Goal: Information Seeking & Learning: Learn about a topic

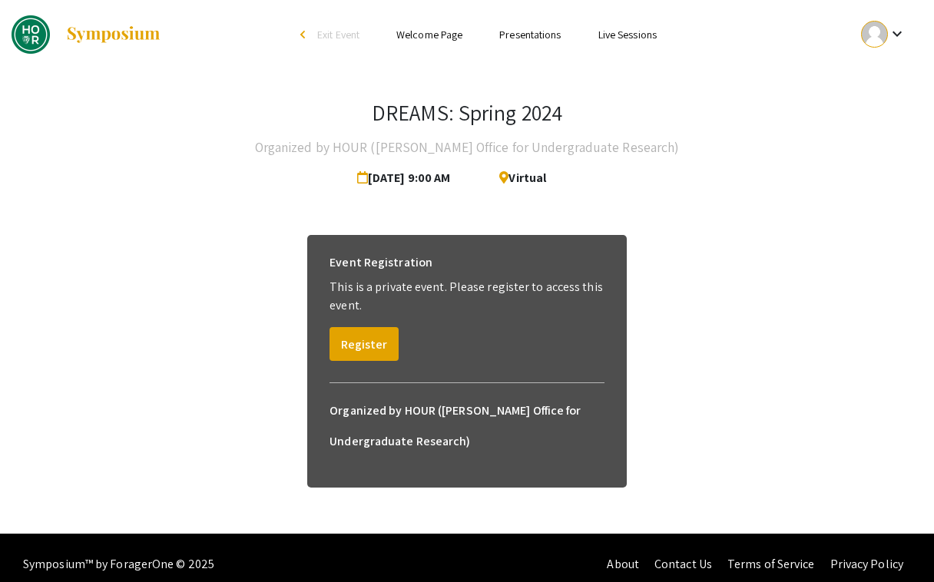
click at [520, 38] on link "Presentations" at bounding box center [529, 35] width 61 height 14
click at [365, 339] on button "Register" at bounding box center [363, 344] width 69 height 34
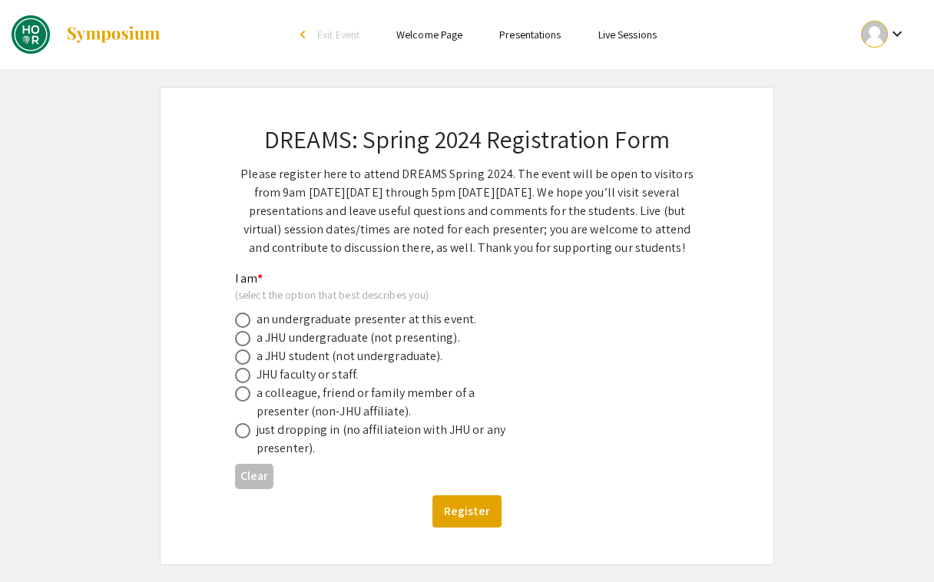
click at [258, 322] on div "an undergraduate presenter at this event." at bounding box center [366, 319] width 220 height 18
click at [240, 320] on span at bounding box center [242, 319] width 15 height 15
click at [240, 320] on input "radio" at bounding box center [242, 319] width 15 height 15
radio input "true"
click at [390, 520] on div "Register" at bounding box center [467, 511] width 464 height 32
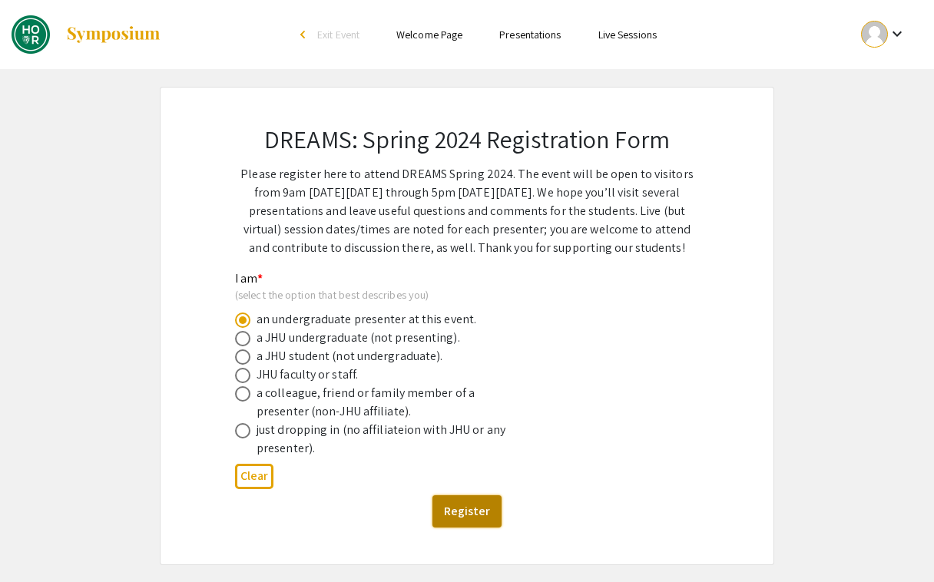
click at [461, 510] on button "Register" at bounding box center [466, 511] width 69 height 32
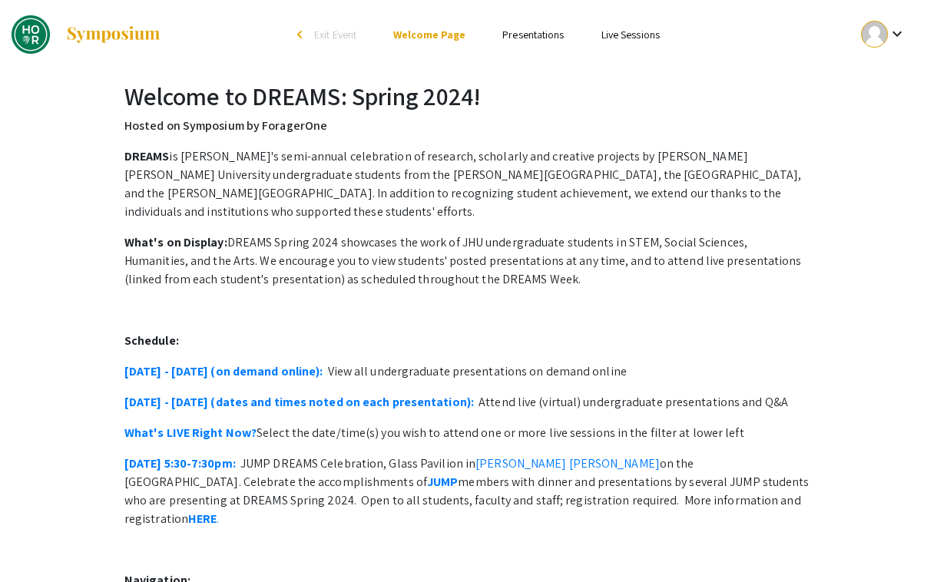
click at [506, 35] on link "Presentations" at bounding box center [532, 35] width 61 height 14
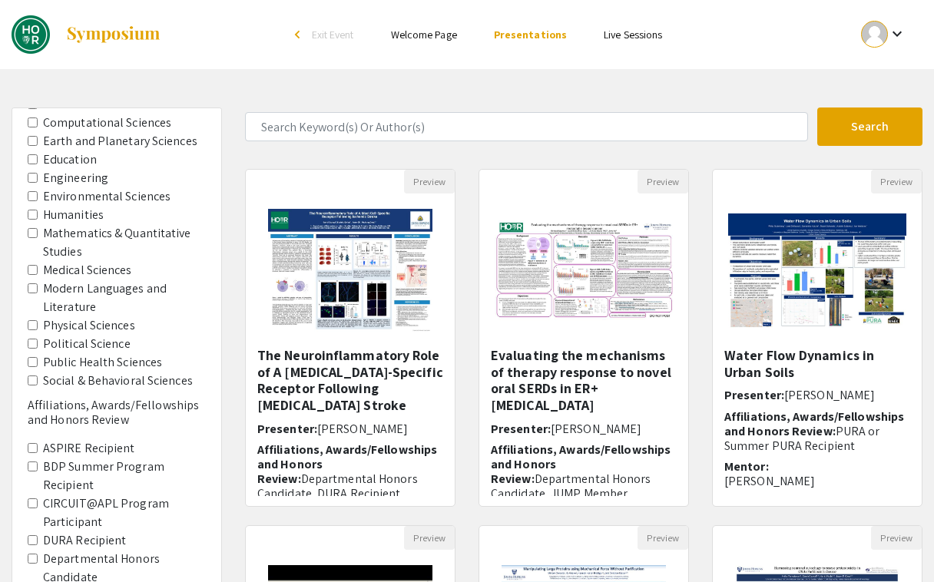
scroll to position [144, 0]
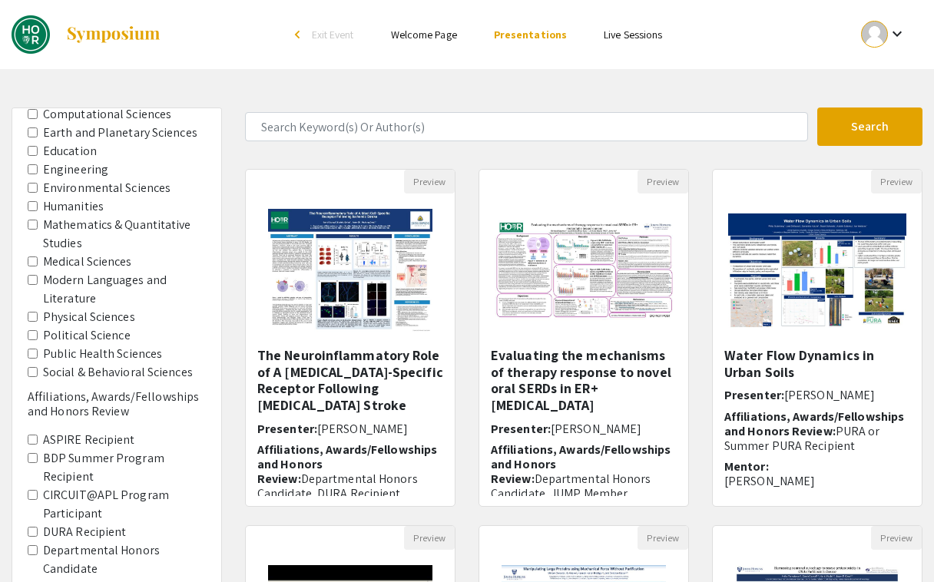
click at [31, 339] on Science "Political Science" at bounding box center [33, 335] width 10 height 10
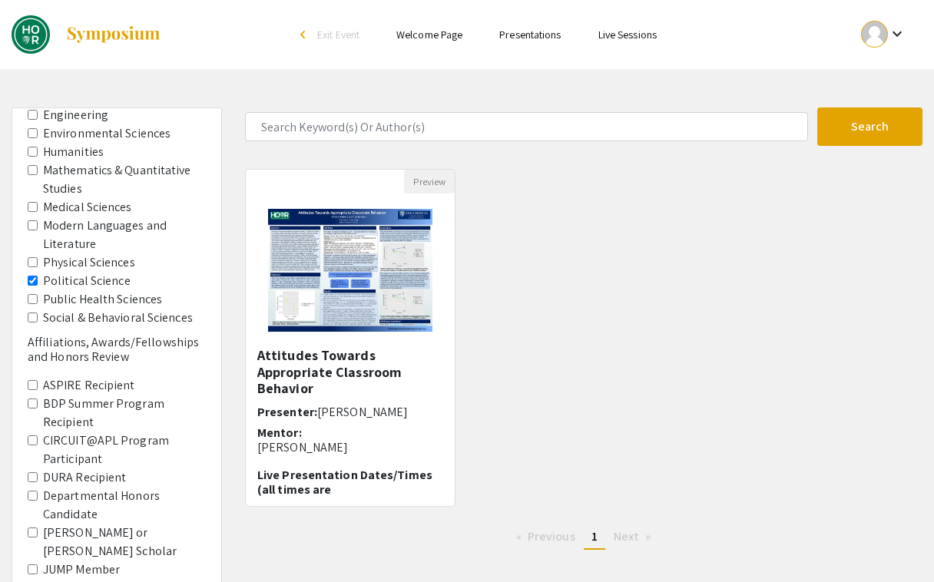
scroll to position [154, 0]
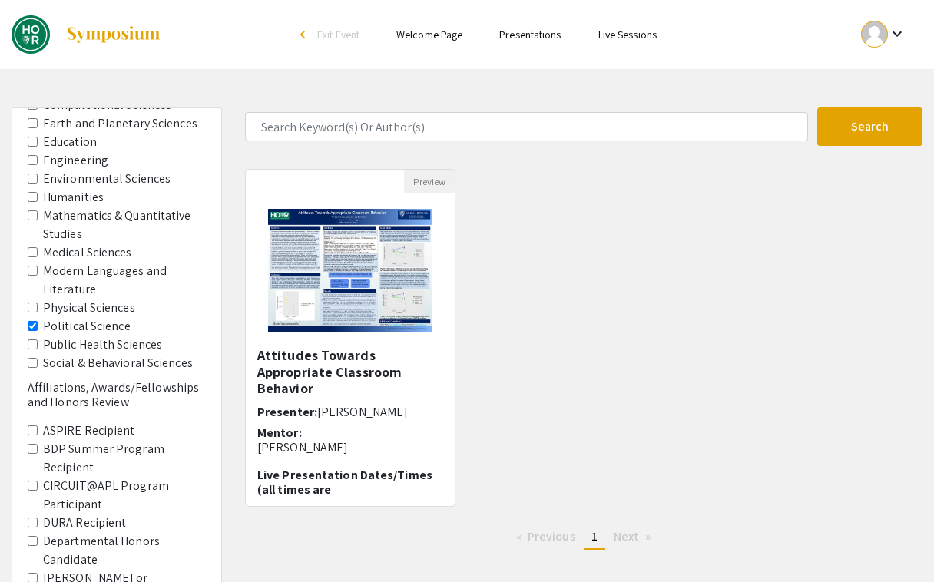
click at [31, 359] on Sciences "Social & Behavioral Sciences" at bounding box center [33, 363] width 10 height 10
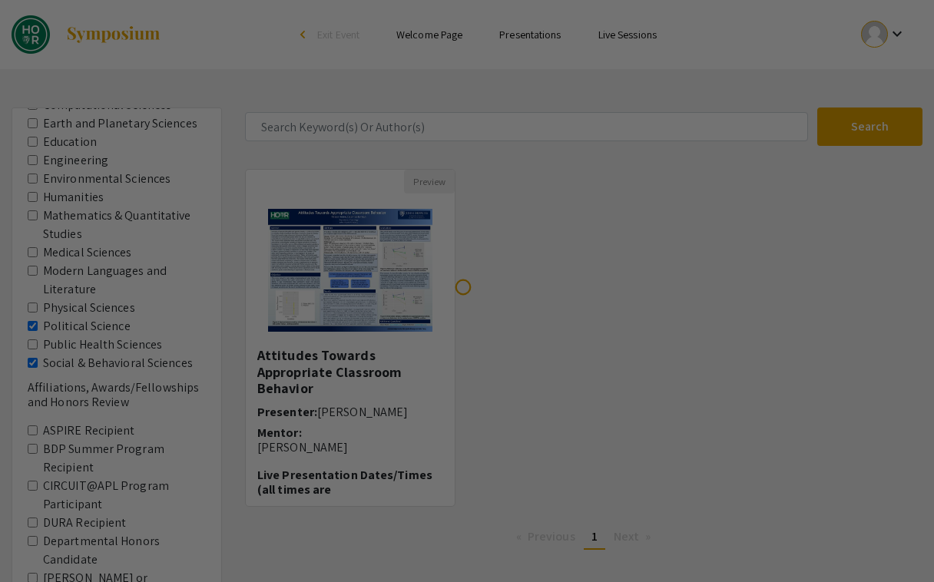
click at [34, 325] on div at bounding box center [467, 291] width 934 height 582
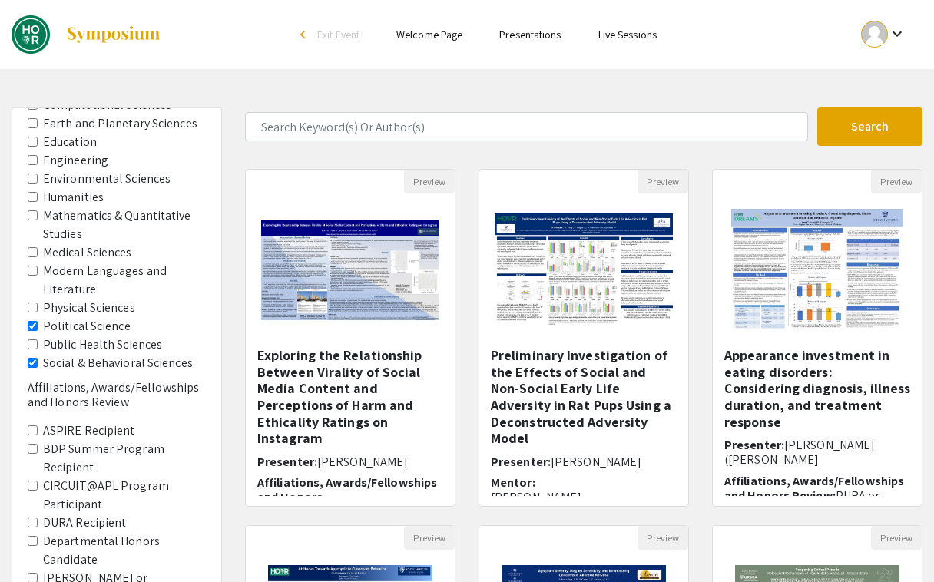
click at [34, 325] on Science "Political Science" at bounding box center [33, 326] width 10 height 10
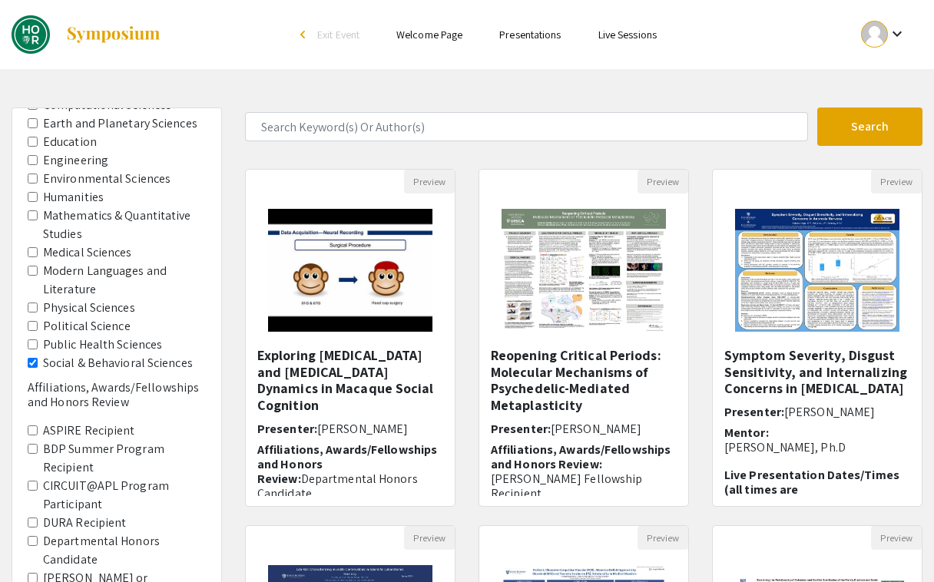
click at [31, 364] on Sciences "Social & Behavioral Sciences" at bounding box center [33, 363] width 10 height 10
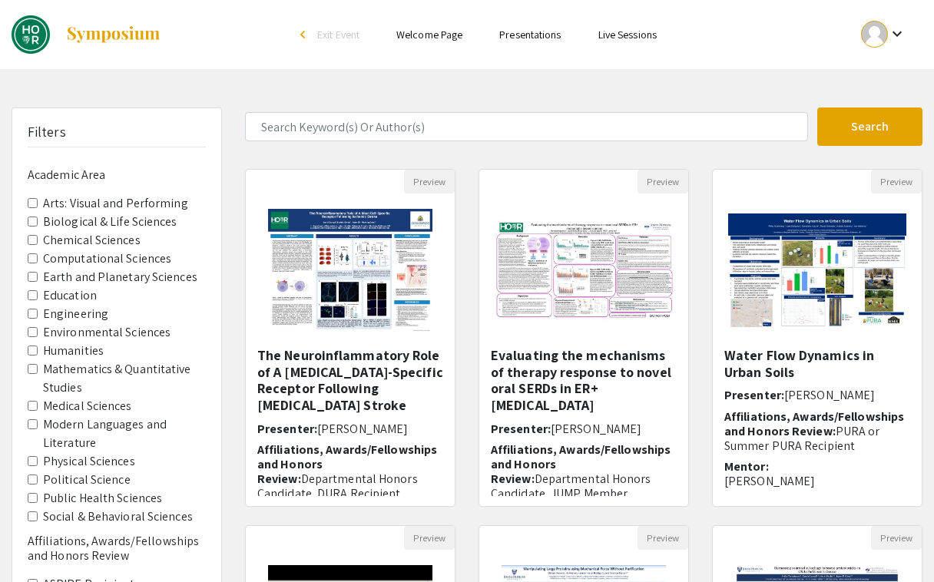
click at [35, 203] on Performing "Arts: Visual and Performing" at bounding box center [33, 203] width 10 height 10
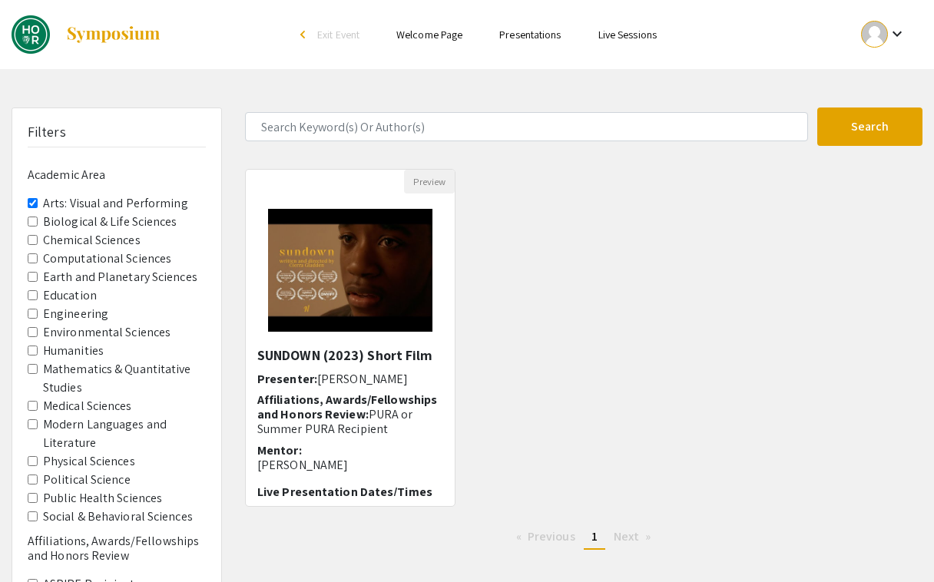
click at [35, 203] on Performing "Arts: Visual and Performing" at bounding box center [33, 203] width 10 height 10
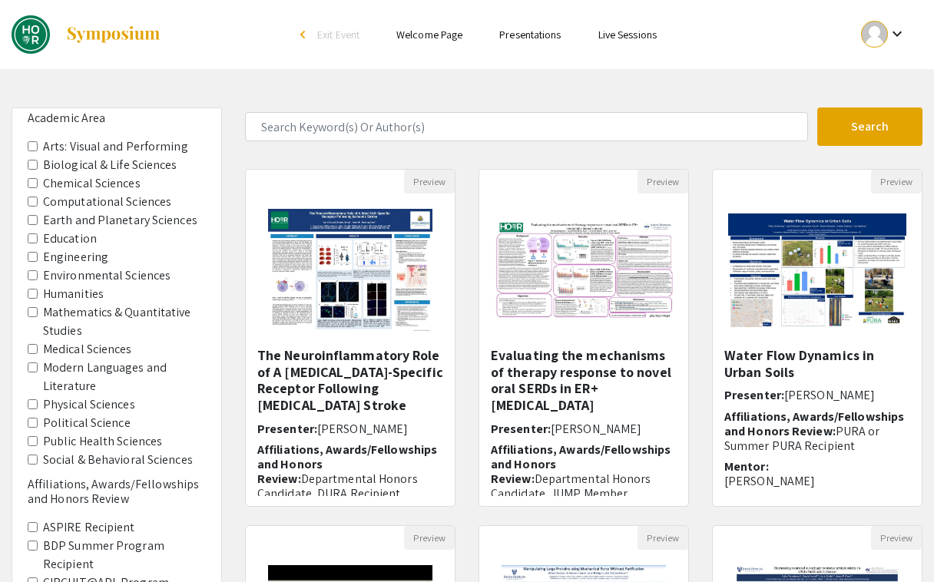
scroll to position [63, 0]
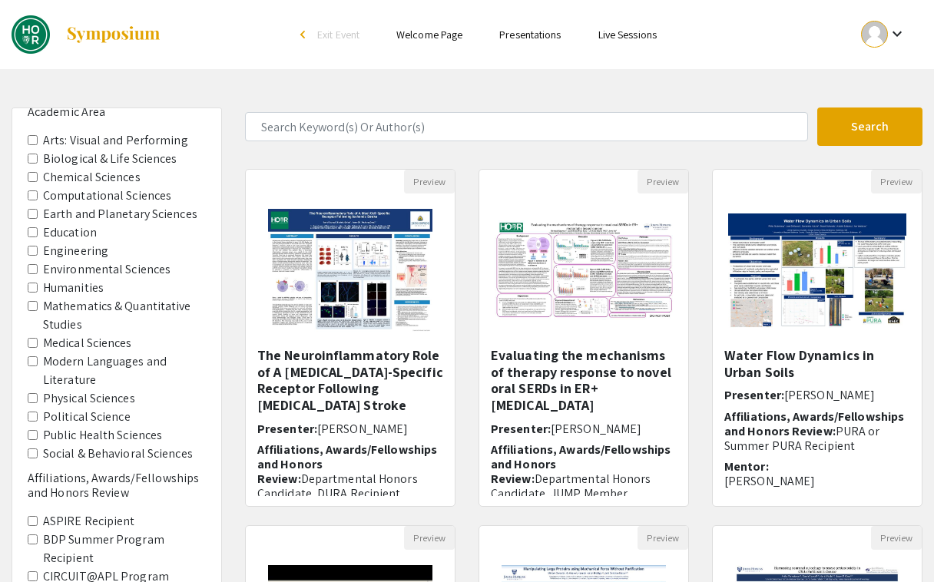
click at [34, 288] on Area-Humanities "Humanities" at bounding box center [33, 288] width 10 height 10
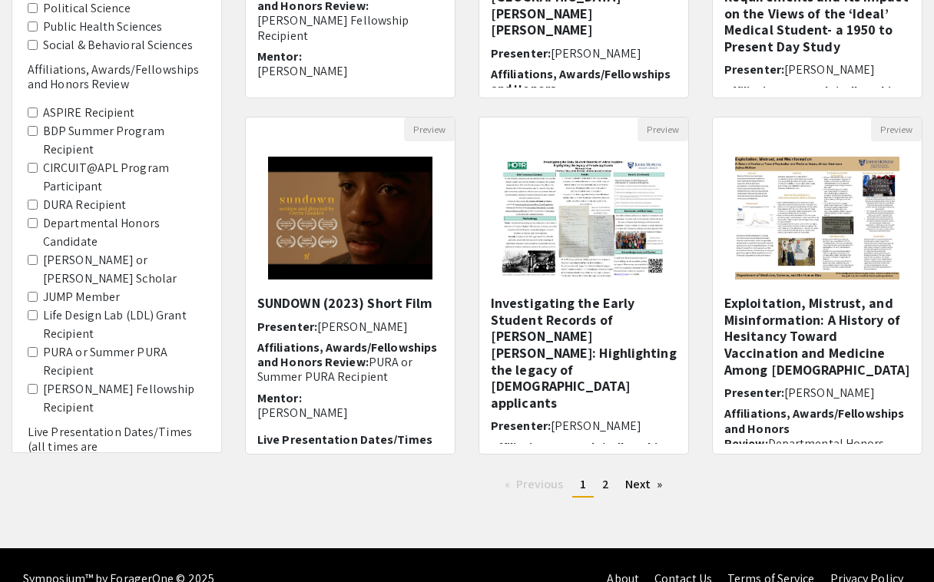
scroll to position [410, 0]
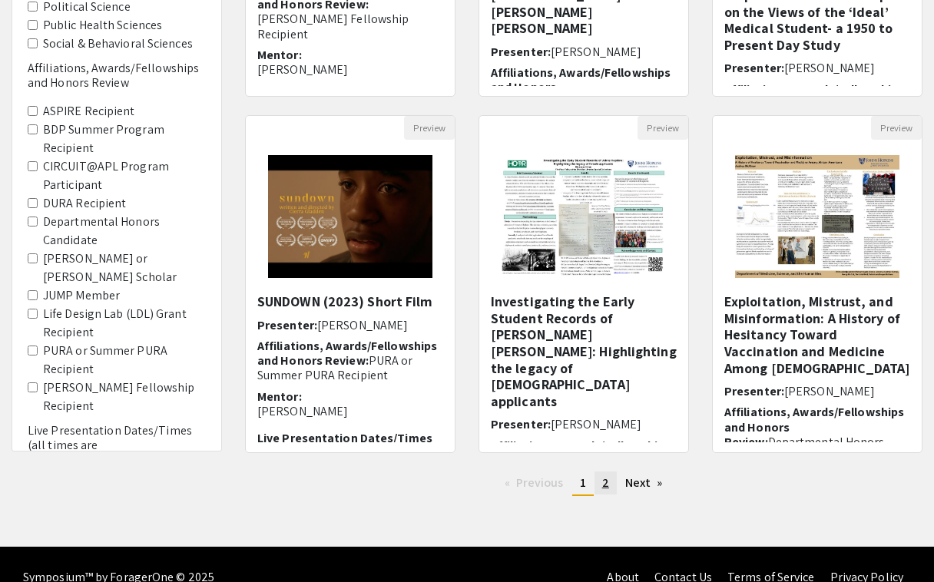
click at [608, 484] on link "page 2" at bounding box center [605, 482] width 22 height 23
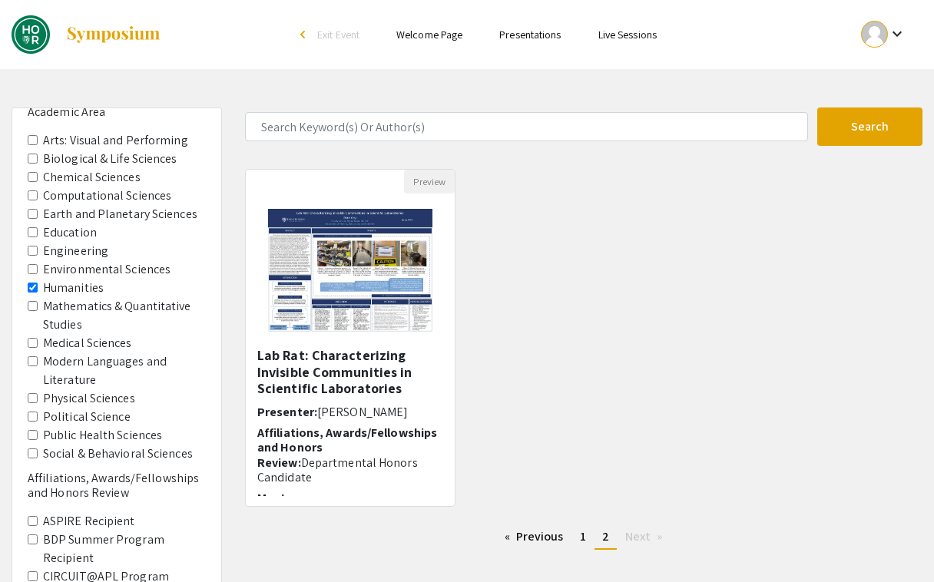
click at [35, 284] on Area-Humanities "Humanities" at bounding box center [33, 288] width 10 height 10
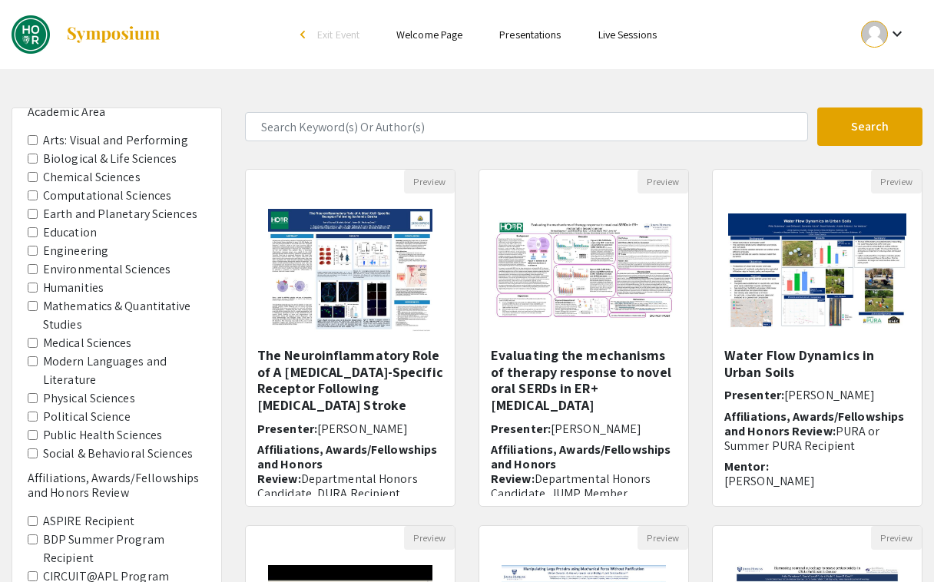
click at [33, 364] on Literature "Modern Languages and Literature" at bounding box center [33, 361] width 10 height 10
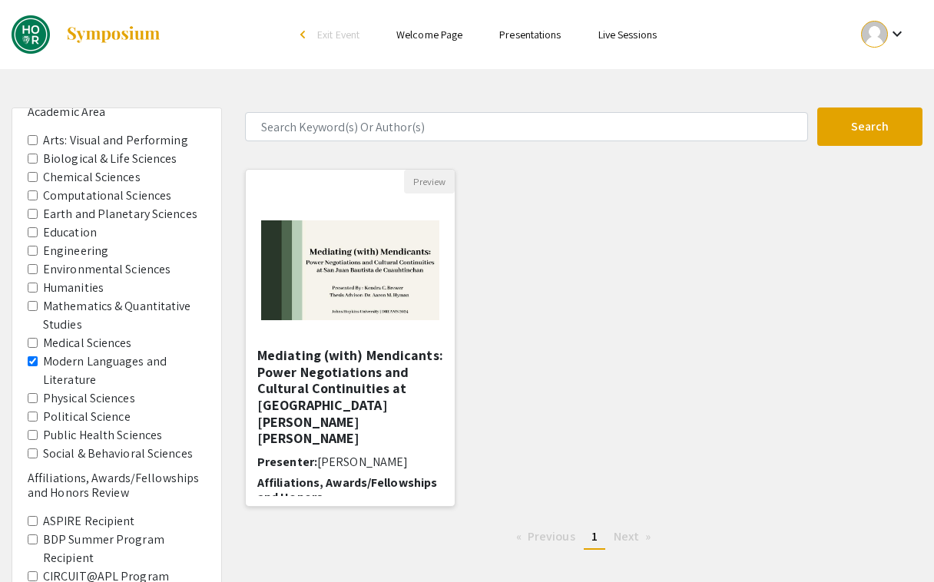
click at [302, 396] on h5 "Mediating (with) Mendicants: Power Negotiations and Cultural Continuities at [G…" at bounding box center [350, 397] width 186 height 100
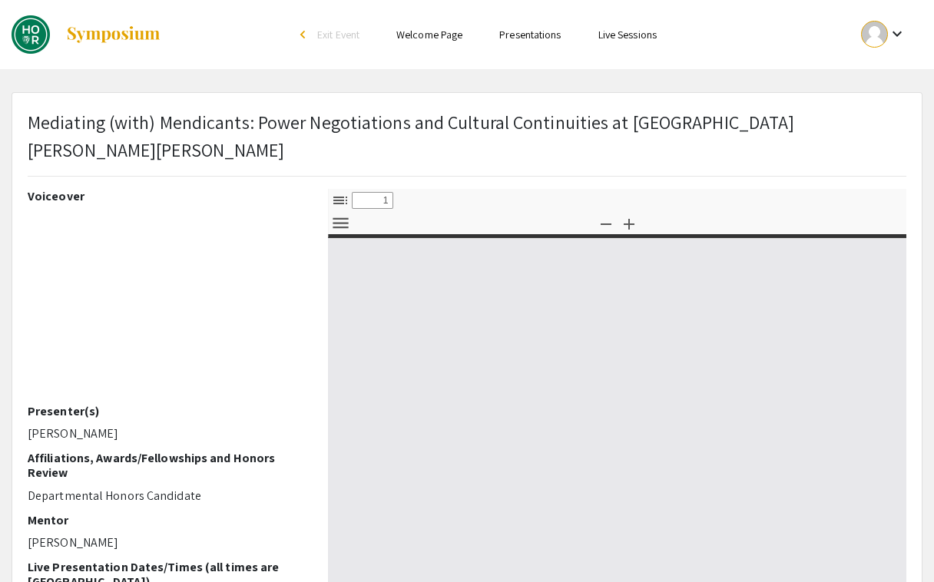
select select "custom"
type input "0"
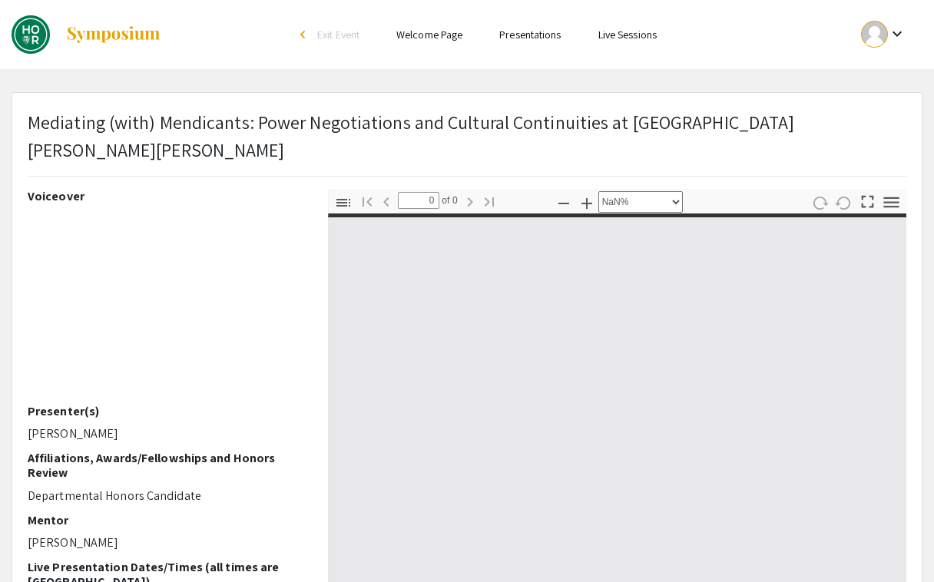
select select "auto"
type input "1"
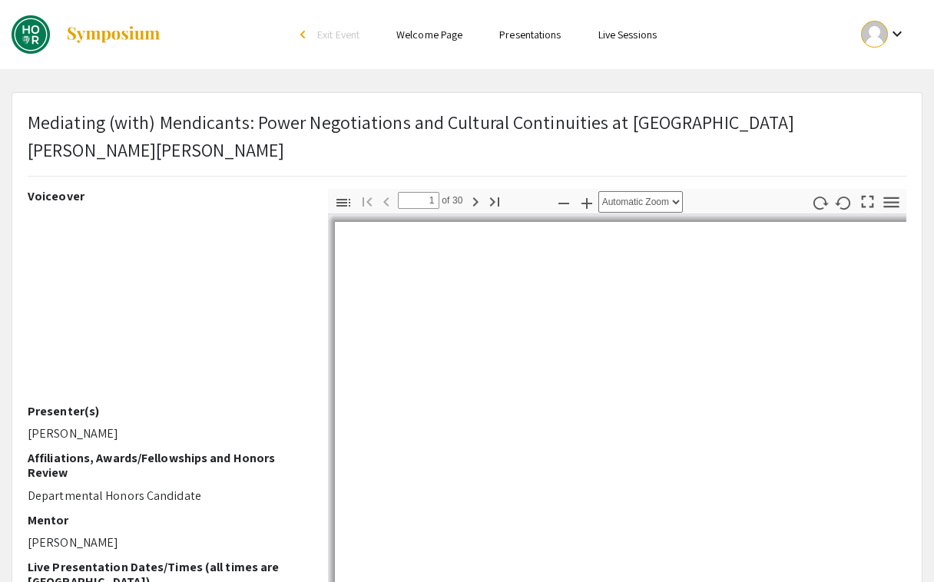
select select "auto"
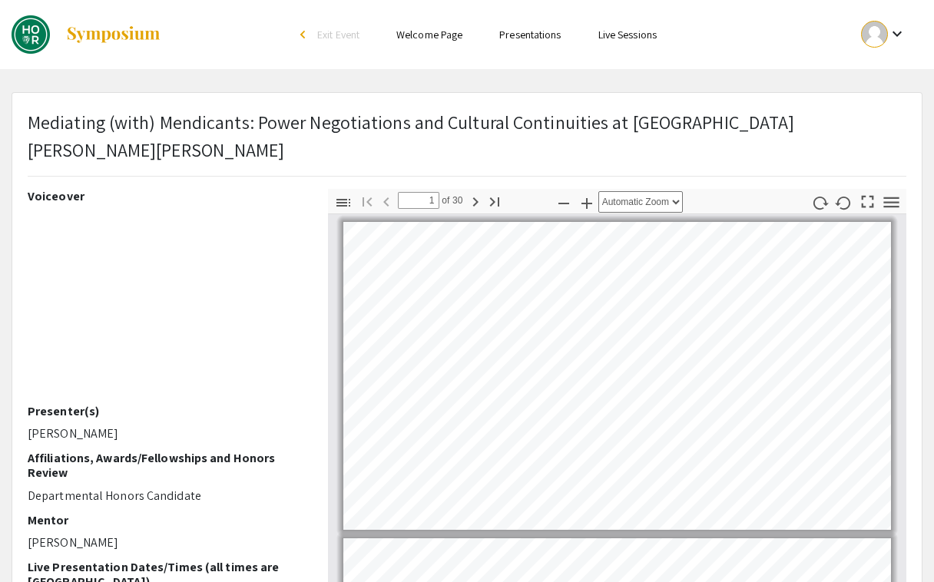
scroll to position [5, 0]
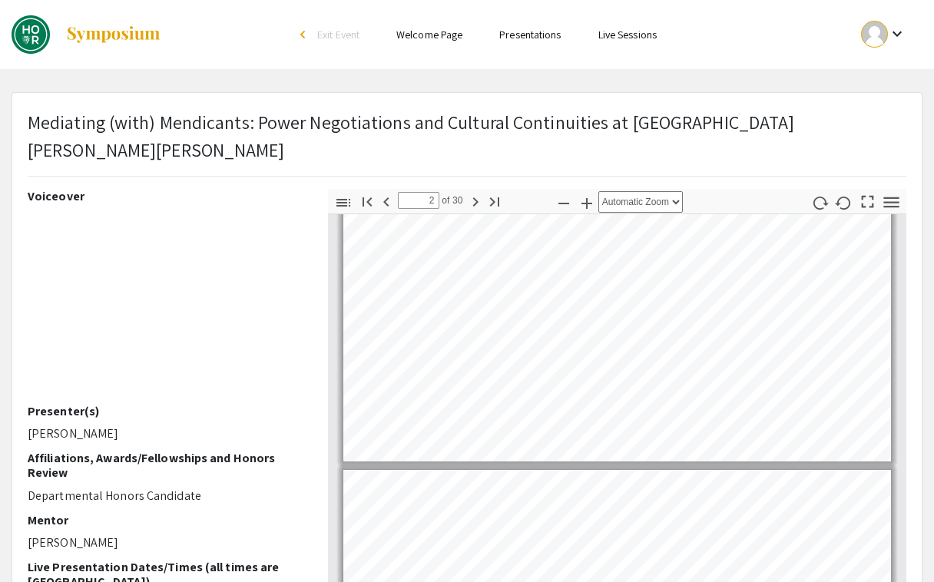
type input "1"
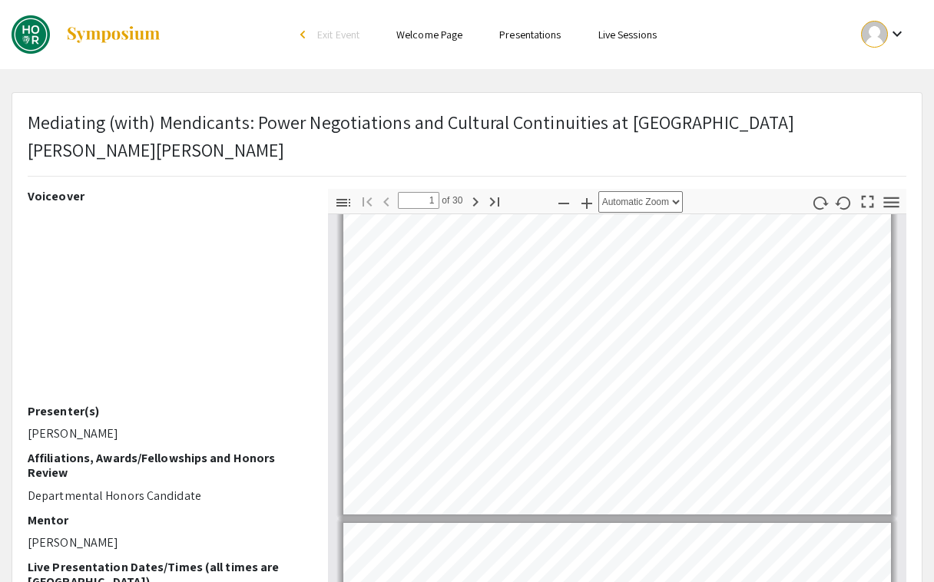
scroll to position [0, 0]
